Goal: Obtain resource: Download file/media

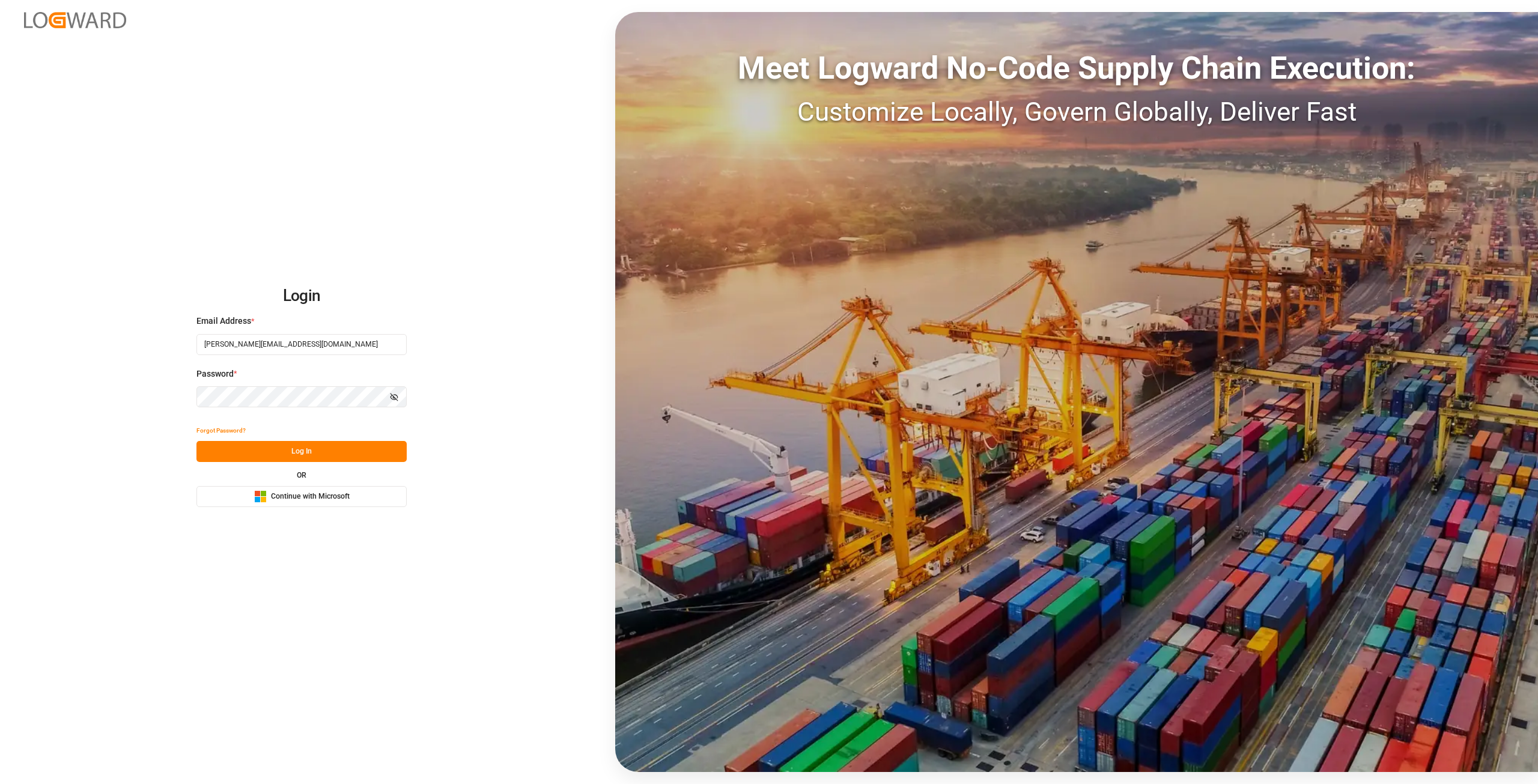
click at [174, 392] on div "Login Email Address * [PERSON_NAME][EMAIL_ADDRESS][DOMAIN_NAME] Password * Show…" at bounding box center [769, 392] width 1538 height 784
click at [226, 454] on button "Log In" at bounding box center [301, 451] width 210 height 21
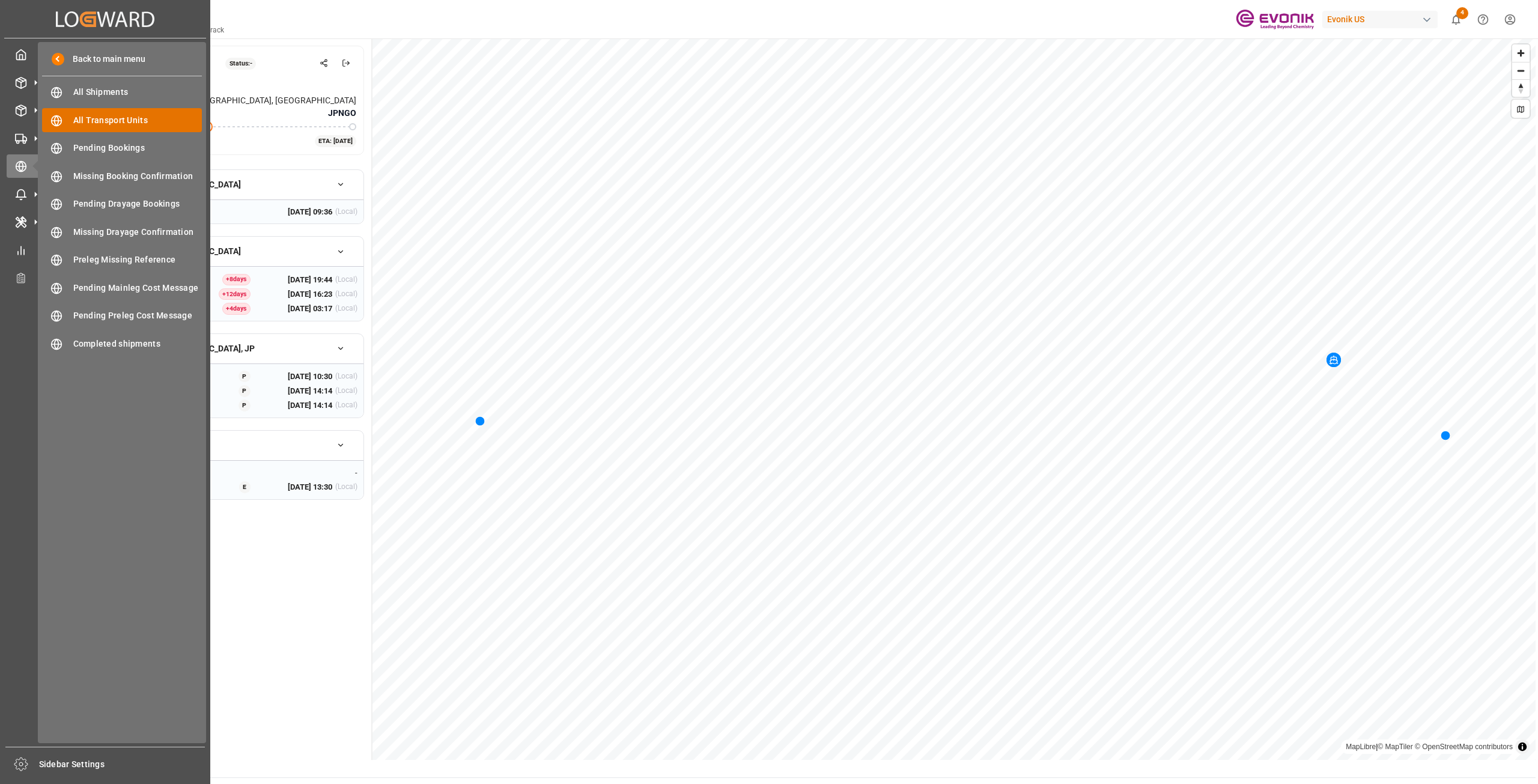
click at [101, 122] on span "All Transport Units" at bounding box center [137, 121] width 129 height 13
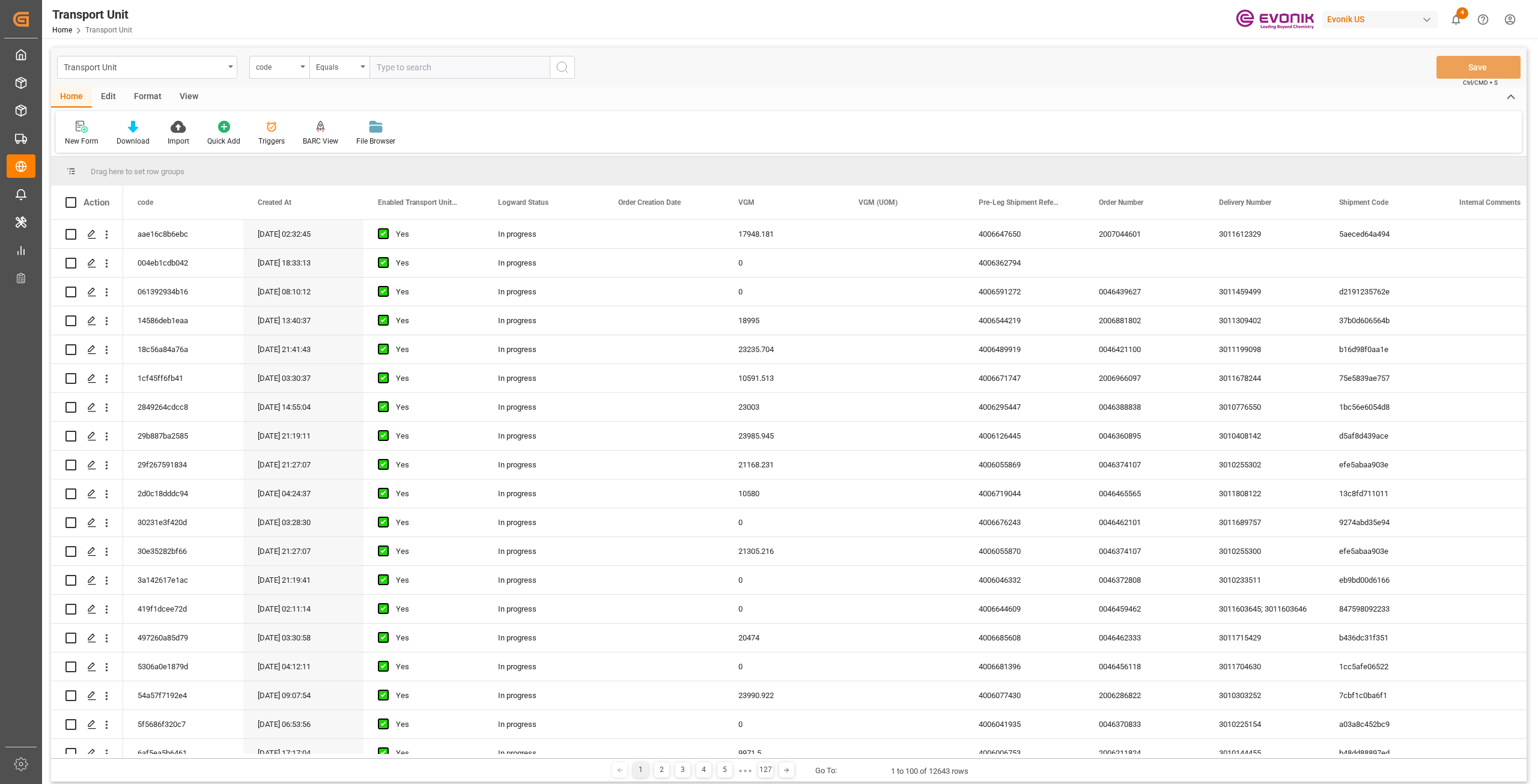
click at [188, 98] on div "View" at bounding box center [188, 97] width 37 height 20
click at [129, 136] on div "Standard Templates" at bounding box center [136, 140] width 60 height 11
click at [128, 166] on div "BARC Report" at bounding box center [169, 170] width 106 height 13
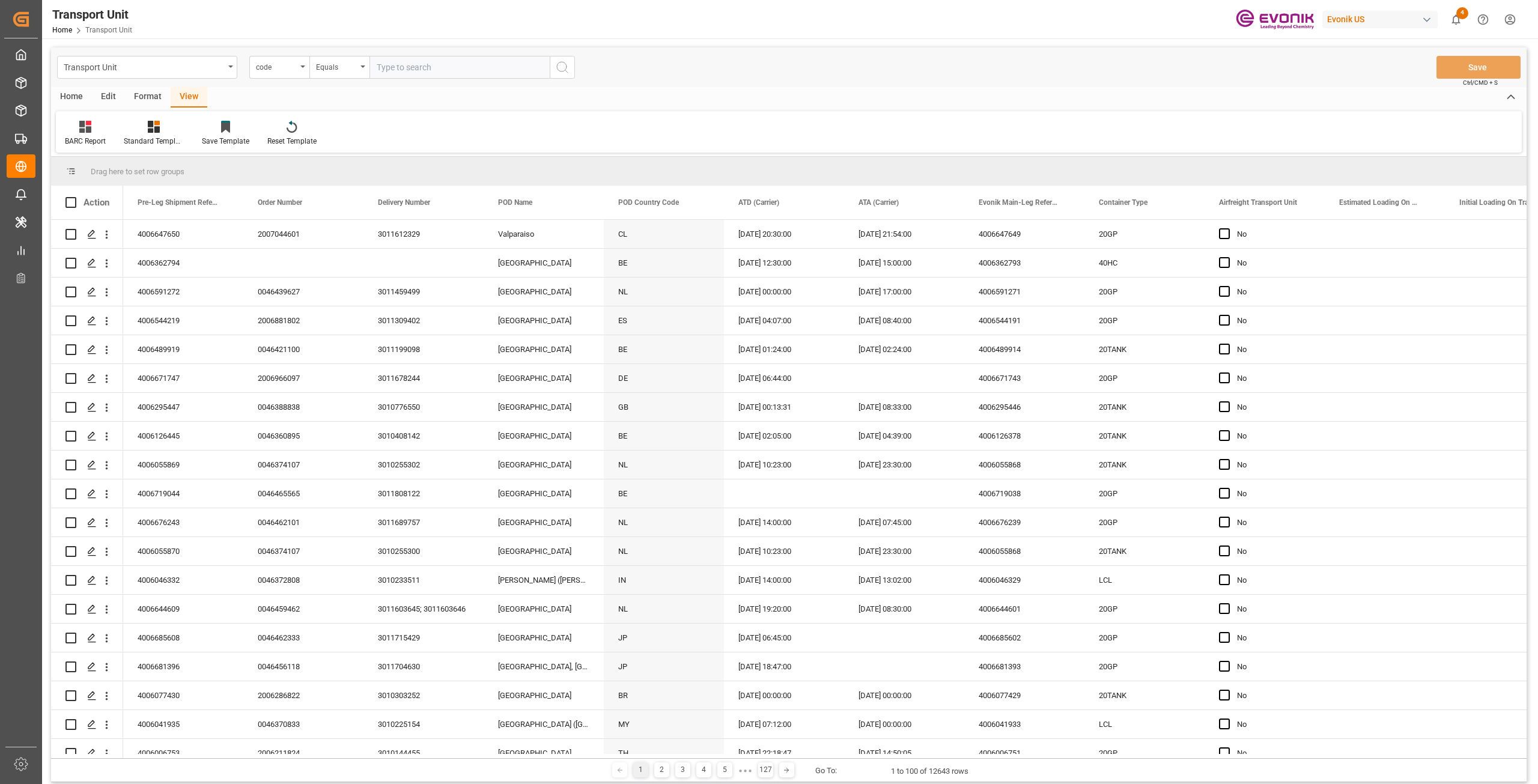
click at [68, 93] on div "Home" at bounding box center [71, 97] width 41 height 20
click at [126, 133] on div "Download" at bounding box center [132, 133] width 51 height 27
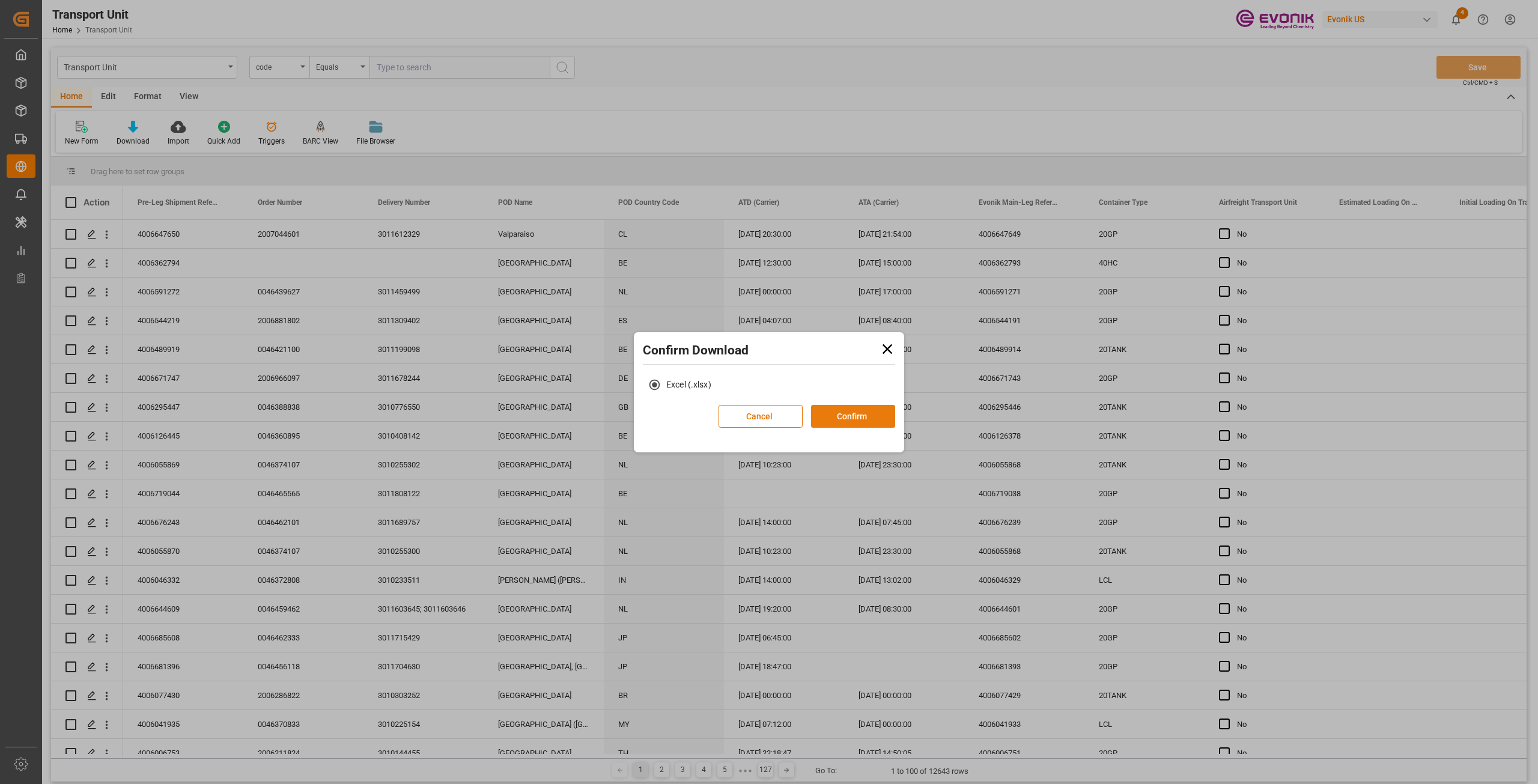
click at [877, 411] on button "Confirm" at bounding box center [853, 416] width 84 height 23
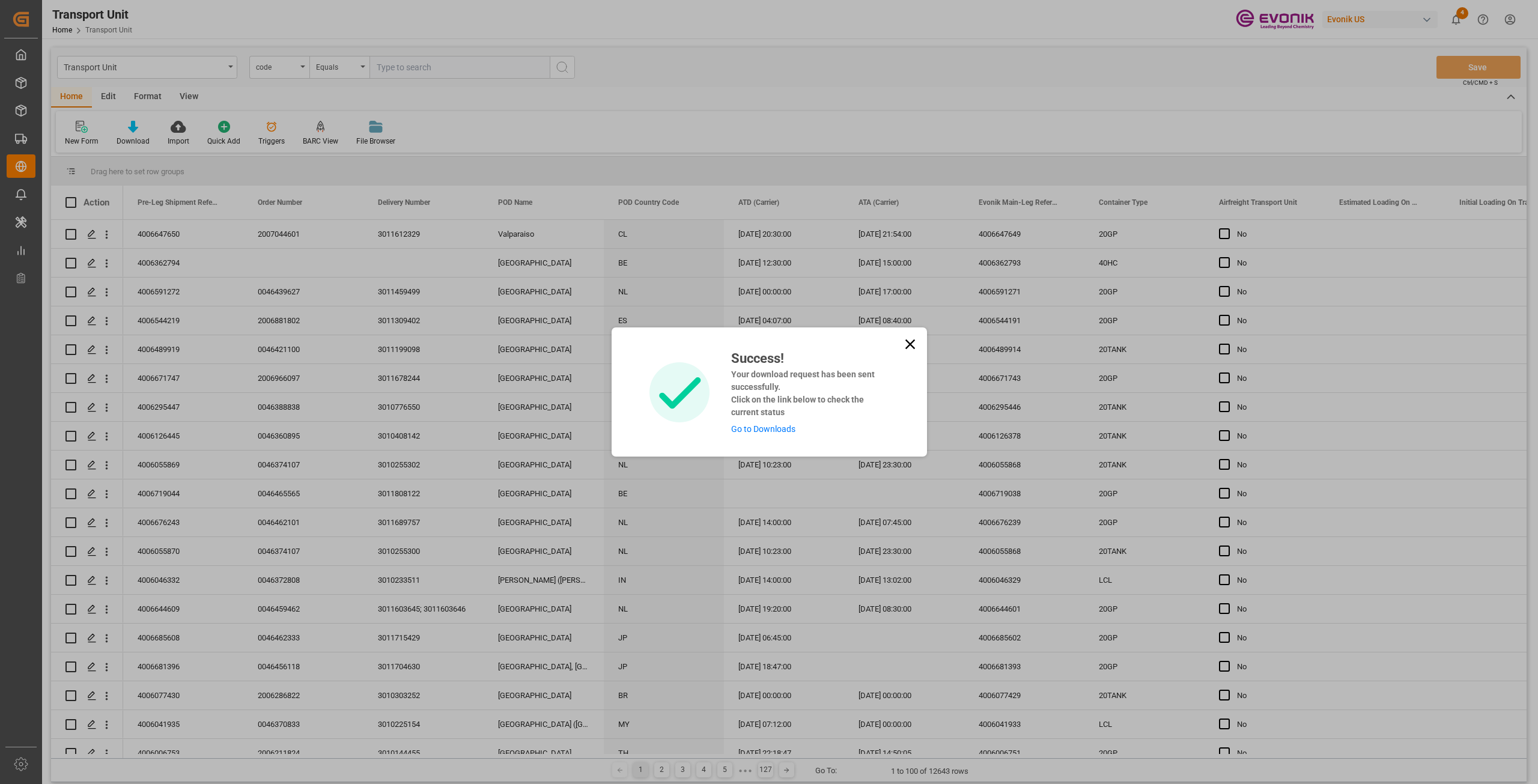
click at [773, 427] on link "Go to Downloads" at bounding box center [763, 429] width 64 height 10
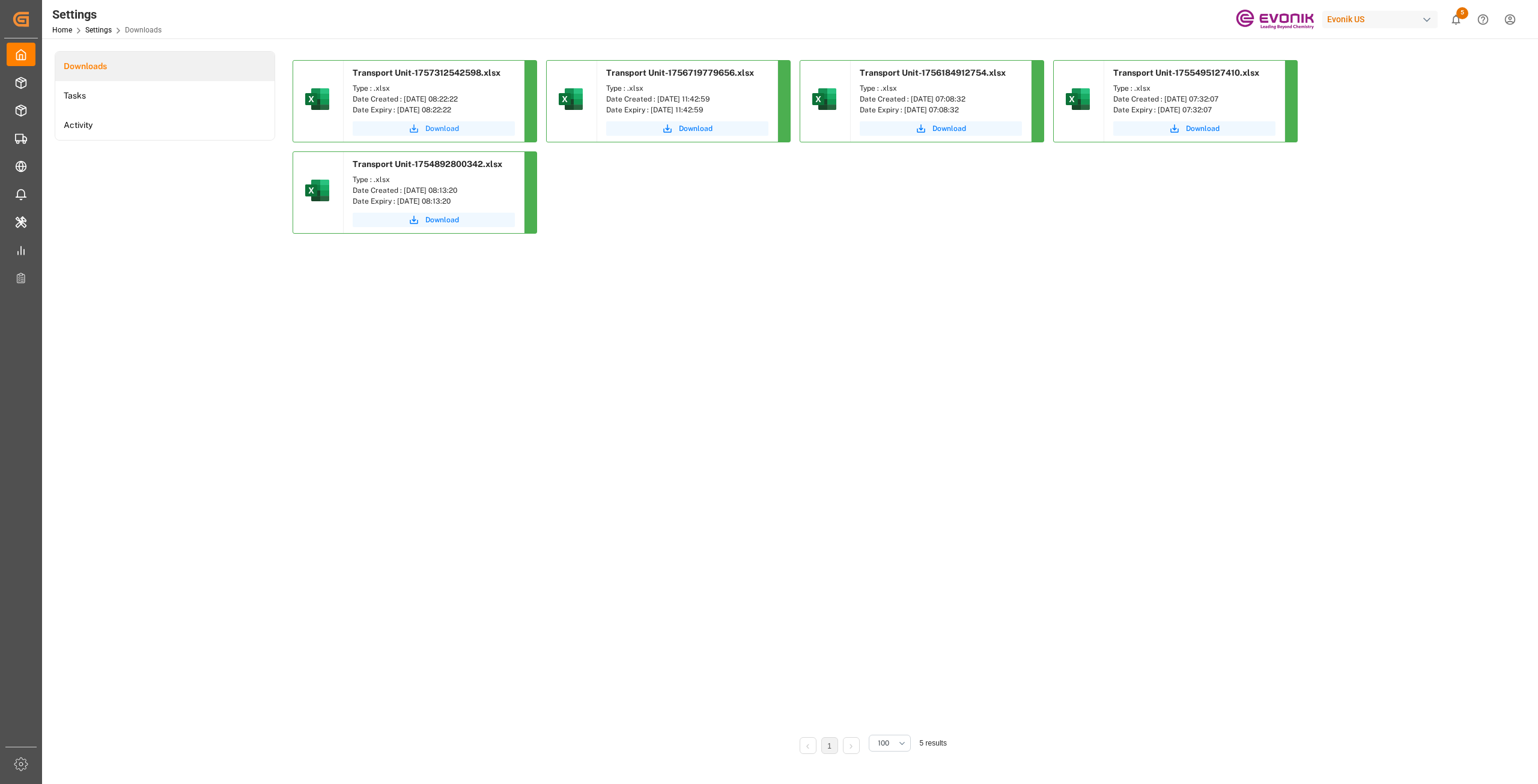
click at [445, 125] on span "Download" at bounding box center [442, 128] width 33 height 11
